Goal: Obtain resource: Download file/media

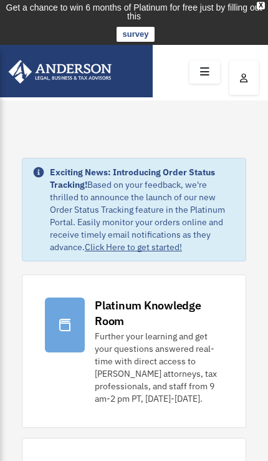
click at [202, 68] on icon at bounding box center [205, 71] width 18 height 19
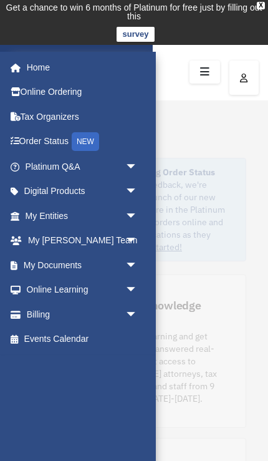
click at [125, 265] on span "arrow_drop_down" at bounding box center [137, 266] width 25 height 26
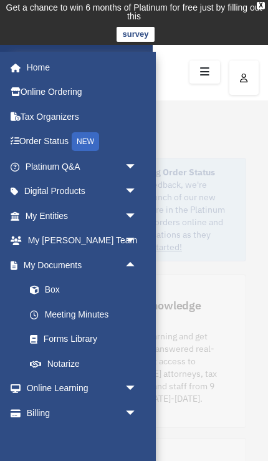
click at [52, 295] on link "Box" at bounding box center [86, 290] width 139 height 25
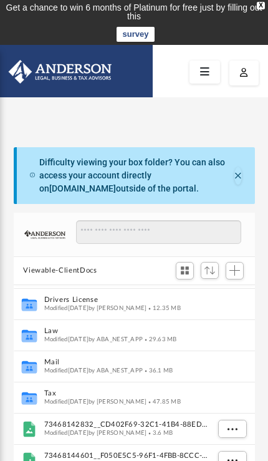
scroll to position [90, 0]
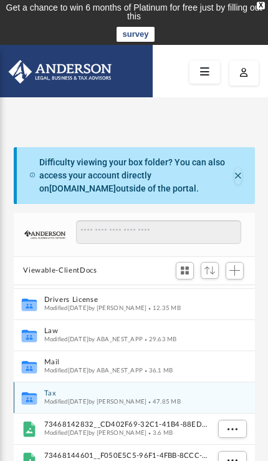
click at [90, 403] on div "Modified Sat Sep 13 2025 by Mohammed Kaka 47.85 MB" at bounding box center [126, 402] width 164 height 8
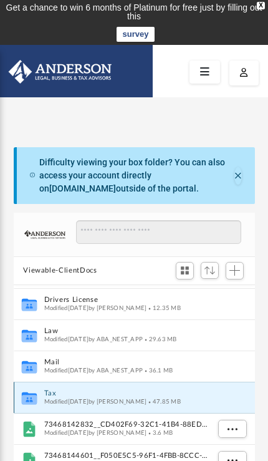
click at [133, 401] on span "Modified Sat Sep 13 2025 by Mohammed Kaka" at bounding box center [95, 401] width 103 height 6
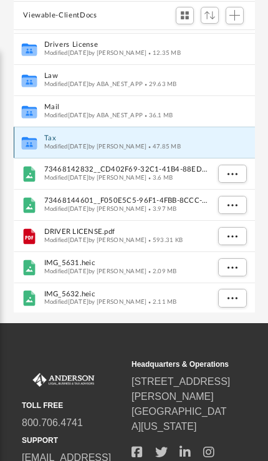
scroll to position [256, 0]
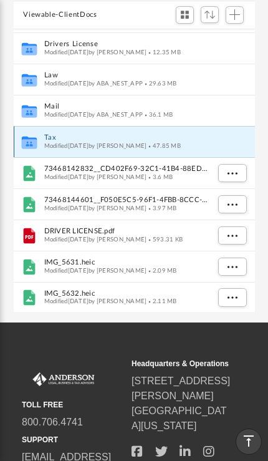
click at [218, 148] on div "Collaborated Folder Tax Modified Sat Sep 13 2025 by Mohammed Kaka 47.85 MB" at bounding box center [135, 141] width 242 height 31
click at [31, 144] on icon "grid" at bounding box center [28, 142] width 15 height 12
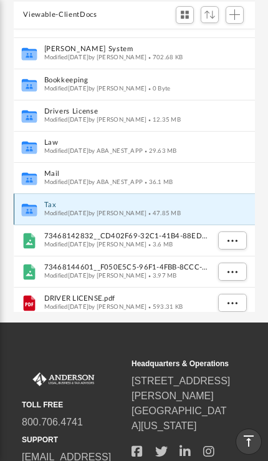
scroll to position [21, 0]
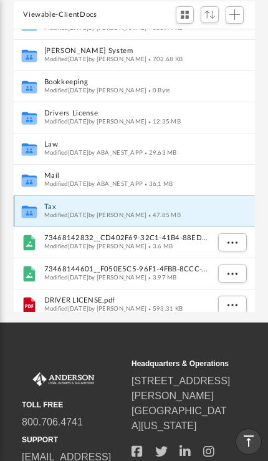
click at [35, 213] on icon "grid" at bounding box center [28, 212] width 15 height 9
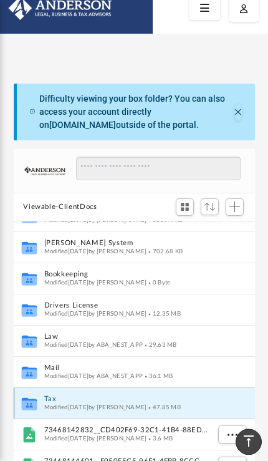
scroll to position [0, 0]
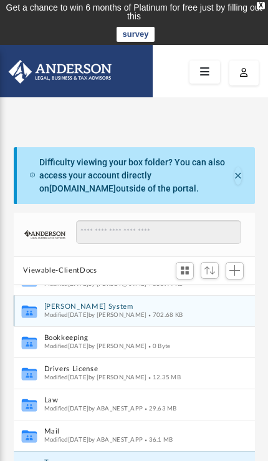
click at [183, 308] on button "[PERSON_NAME] System" at bounding box center [126, 307] width 164 height 8
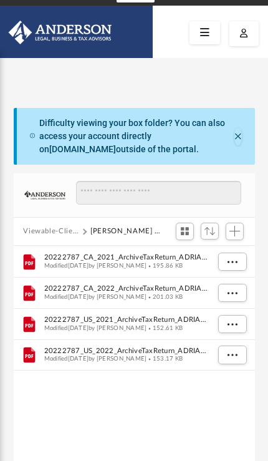
scroll to position [40, 0]
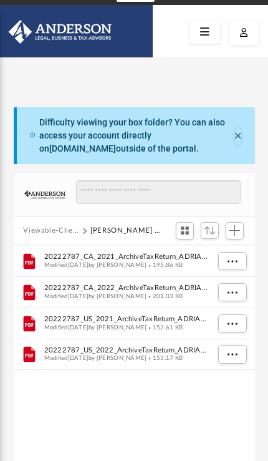
click at [183, 262] on span "195.86 KB" at bounding box center [165, 265] width 36 height 6
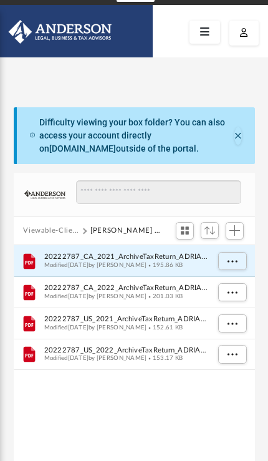
click at [232, 265] on button "More options" at bounding box center [232, 261] width 29 height 19
click at [230, 288] on li "Preview" at bounding box center [221, 286] width 36 height 13
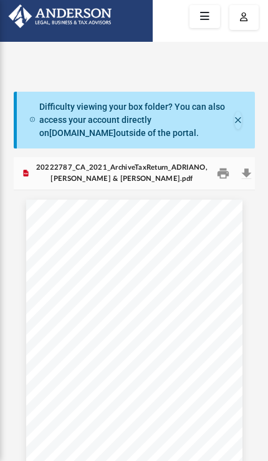
scroll to position [0, 0]
click at [241, 122] on button "Close" at bounding box center [238, 120] width 7 height 17
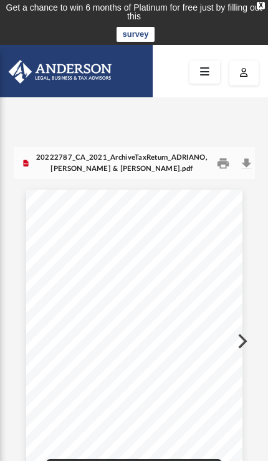
click at [244, 345] on button "Preview" at bounding box center [241, 341] width 27 height 35
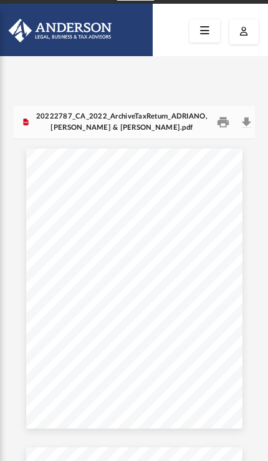
click at [253, 302] on button "Preview" at bounding box center [241, 300] width 27 height 35
click at [248, 306] on button "Preview" at bounding box center [241, 300] width 27 height 35
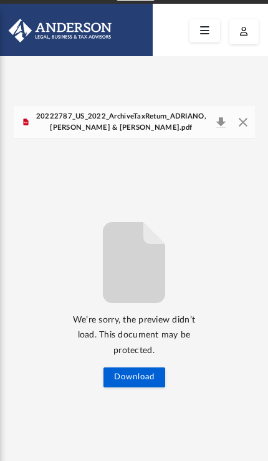
click at [206, 21] on icon at bounding box center [205, 30] width 18 height 19
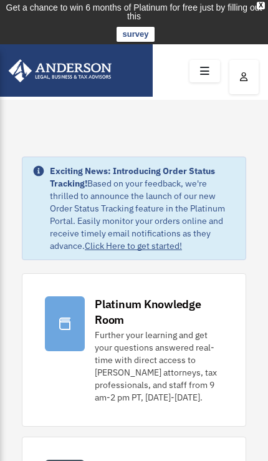
click at [212, 33] on td "Get a chance to win 6 months of Platinum for free just by filling out this surv…" at bounding box center [134, 22] width 268 height 45
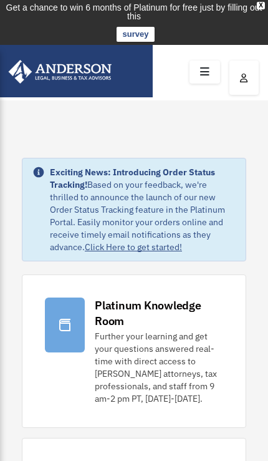
click at [202, 66] on icon at bounding box center [205, 71] width 18 height 19
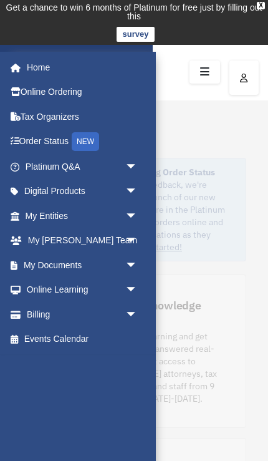
click at [125, 263] on span "arrow_drop_down" at bounding box center [137, 266] width 25 height 26
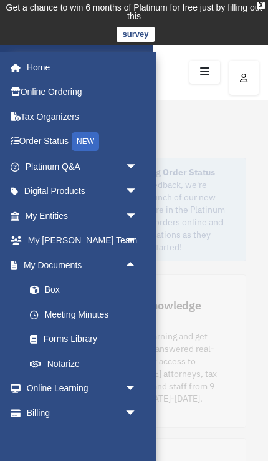
click at [79, 295] on link "Box" at bounding box center [86, 290] width 139 height 25
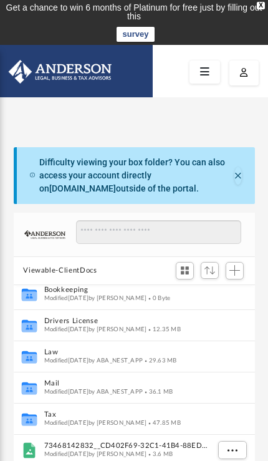
scroll to position [70, 0]
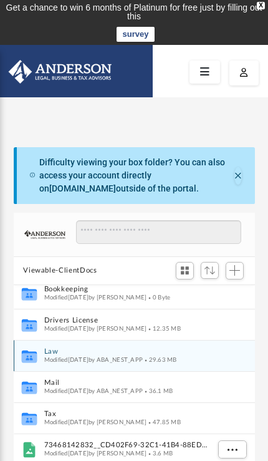
click at [110, 353] on button "Law" at bounding box center [126, 352] width 164 height 8
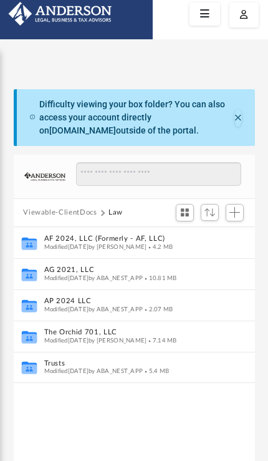
scroll to position [59, 0]
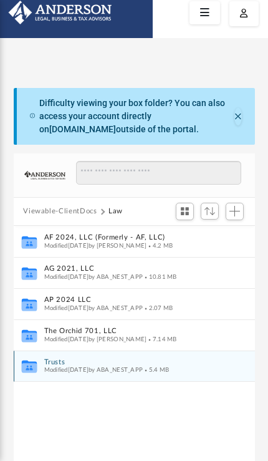
click at [126, 364] on button "Trusts" at bounding box center [126, 362] width 164 height 8
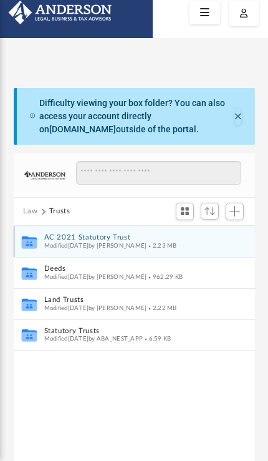
click at [177, 248] on span "2.23 MB" at bounding box center [162, 245] width 30 height 6
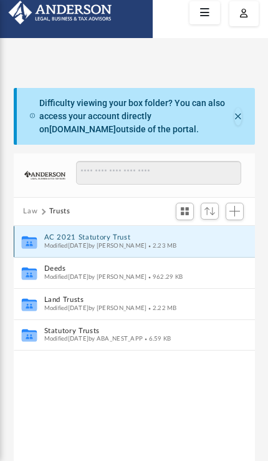
click at [47, 238] on button "AC 2021 Statutory Trust" at bounding box center [126, 237] width 164 height 8
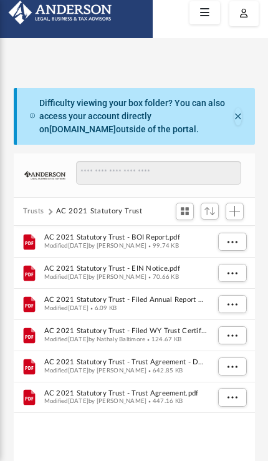
click at [34, 211] on button "Trusts" at bounding box center [33, 211] width 21 height 11
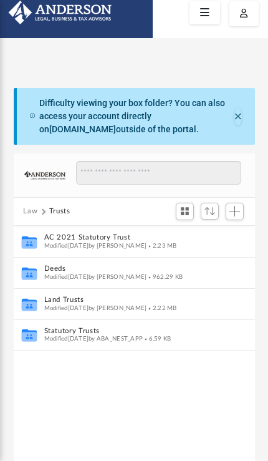
click at [34, 215] on button "Law" at bounding box center [30, 211] width 14 height 11
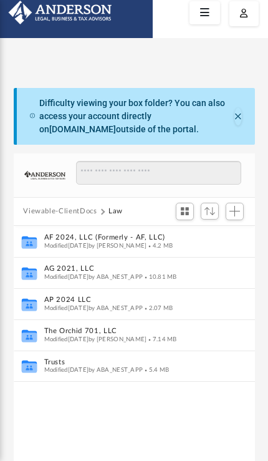
click at [39, 213] on button "Viewable-ClientDocs" at bounding box center [60, 211] width 74 height 11
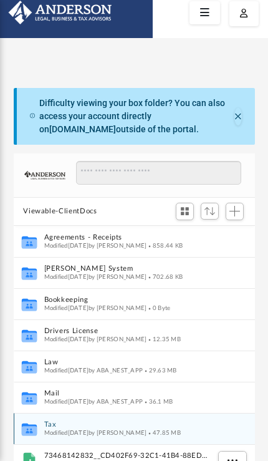
click at [56, 422] on button "Tax" at bounding box center [126, 425] width 164 height 8
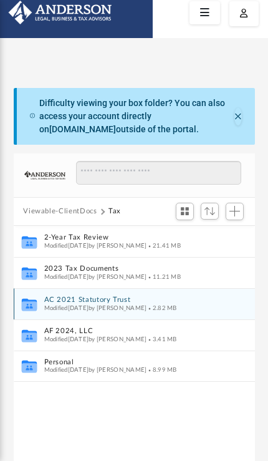
click at [139, 301] on button "AC 2021 Statutory Trust" at bounding box center [126, 300] width 164 height 8
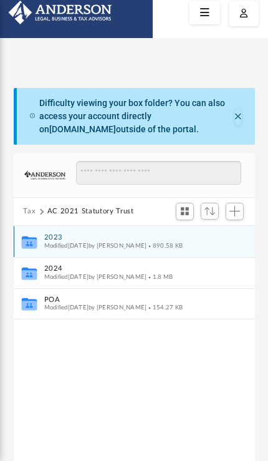
click at [132, 238] on button "2023" at bounding box center [126, 237] width 164 height 8
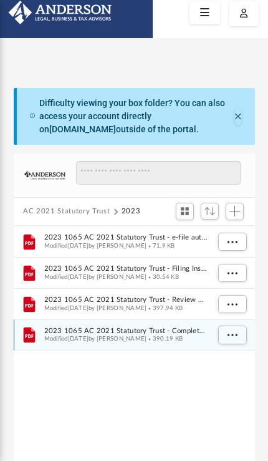
click at [230, 340] on button "More options" at bounding box center [232, 335] width 29 height 19
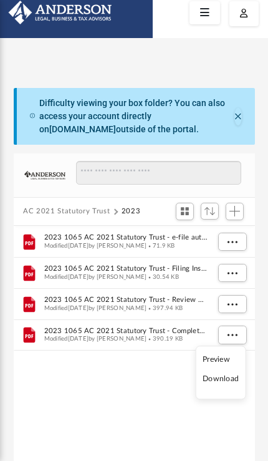
click at [223, 361] on li "Preview" at bounding box center [221, 359] width 36 height 13
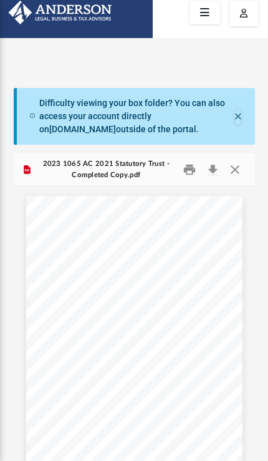
click at [210, 171] on button "Download" at bounding box center [213, 169] width 22 height 19
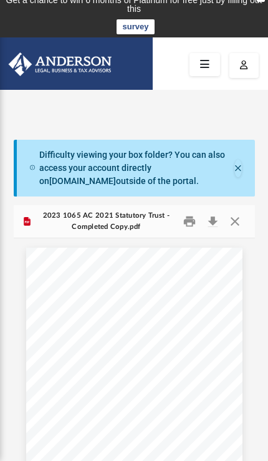
scroll to position [8, 0]
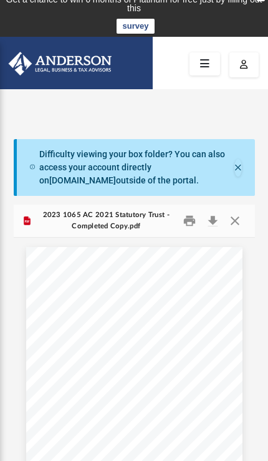
click at [240, 160] on button "Close" at bounding box center [238, 167] width 7 height 17
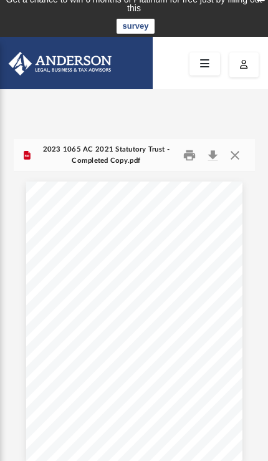
click at [240, 157] on button "Close" at bounding box center [235, 155] width 22 height 19
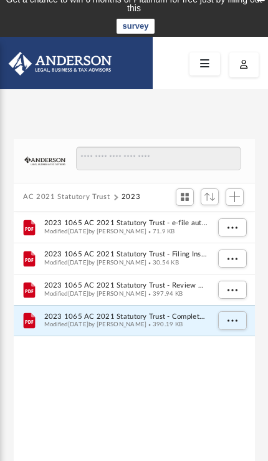
click at [38, 195] on button "AC 2021 Statutory Trust" at bounding box center [66, 197] width 87 height 11
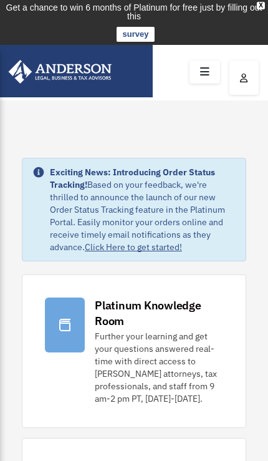
click at [209, 74] on icon at bounding box center [205, 71] width 18 height 19
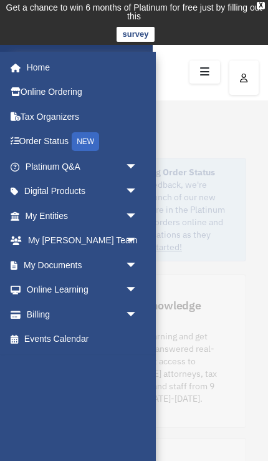
click at [125, 268] on span "arrow_drop_down" at bounding box center [137, 266] width 25 height 26
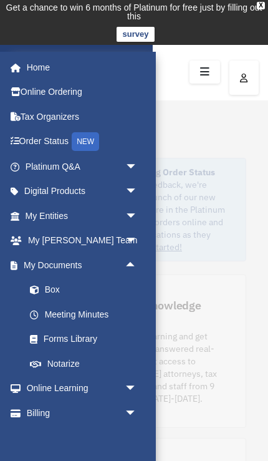
click at [97, 290] on link "Box" at bounding box center [86, 290] width 139 height 25
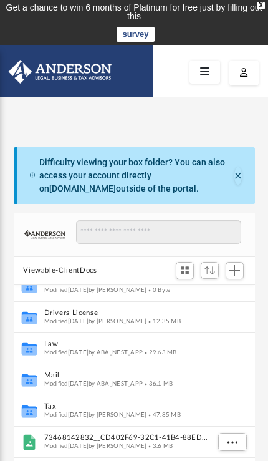
scroll to position [82, 0]
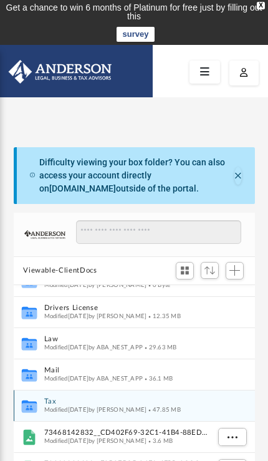
click at [64, 398] on button "Tax" at bounding box center [126, 402] width 164 height 8
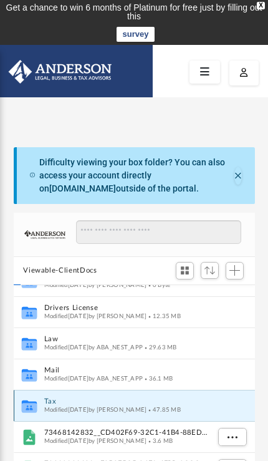
scroll to position [0, 0]
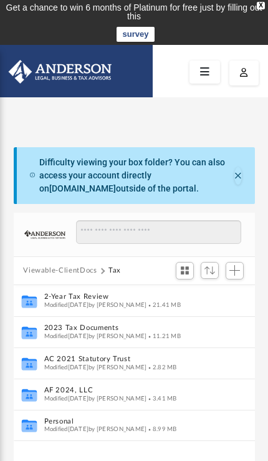
click at [125, 296] on button "2-Year Tax Review" at bounding box center [126, 297] width 164 height 8
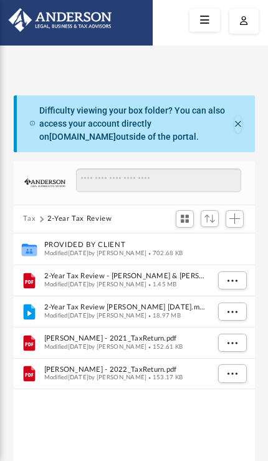
scroll to position [52, 0]
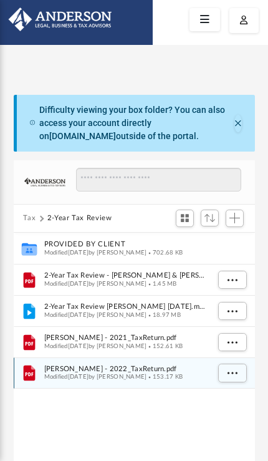
click at [231, 374] on span "More options" at bounding box center [232, 372] width 10 height 7
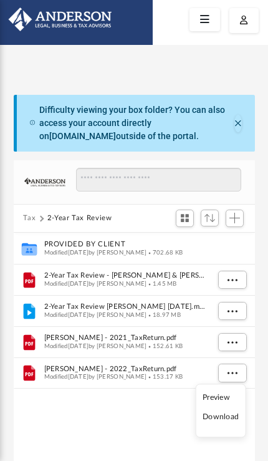
click at [219, 397] on li "Preview" at bounding box center [221, 397] width 36 height 13
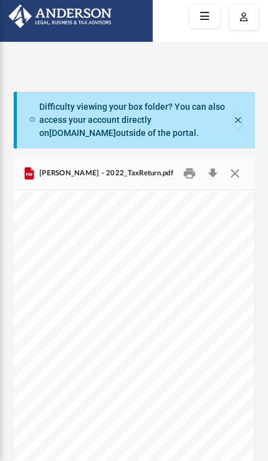
scroll to position [1998, 5]
